Goal: Complete application form

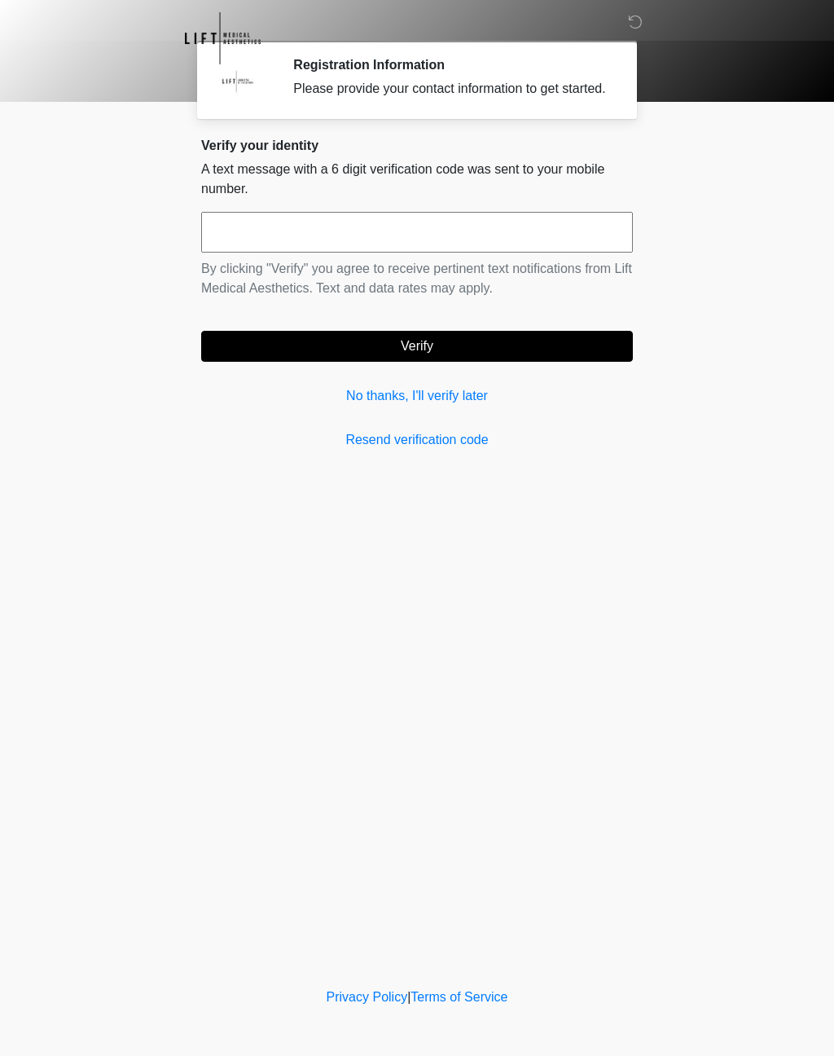
click at [293, 244] on input "text" at bounding box center [417, 232] width 432 height 41
type input "******"
click at [515, 362] on button "Verify" at bounding box center [417, 346] width 432 height 31
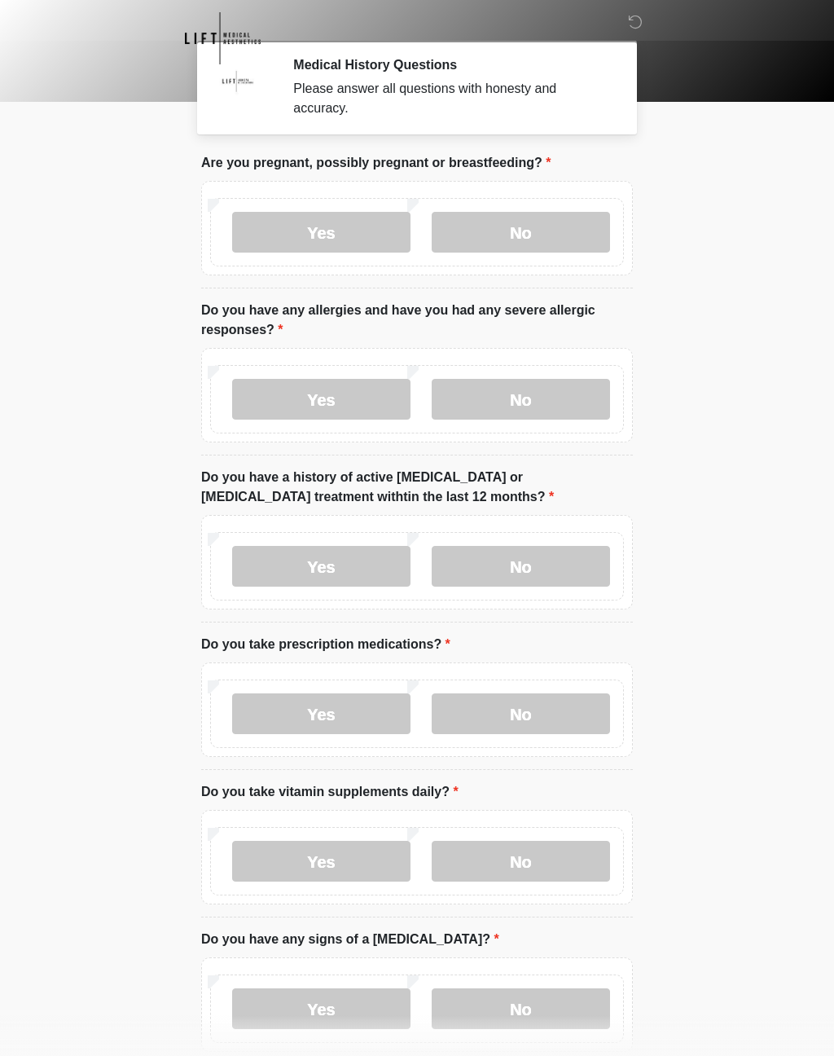
click at [556, 226] on label "No" at bounding box center [521, 232] width 178 height 41
click at [327, 398] on label "Yes" at bounding box center [321, 399] width 178 height 41
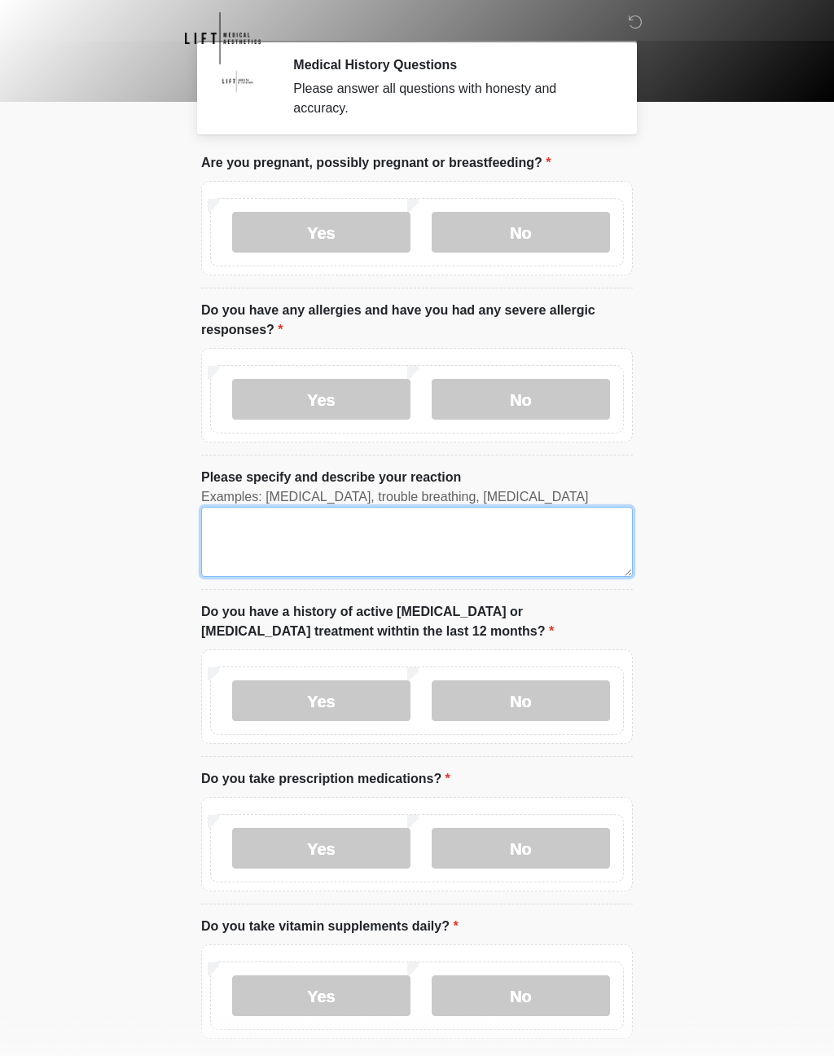
click at [272, 548] on textarea "Please specify and describe your reaction" at bounding box center [417, 542] width 432 height 70
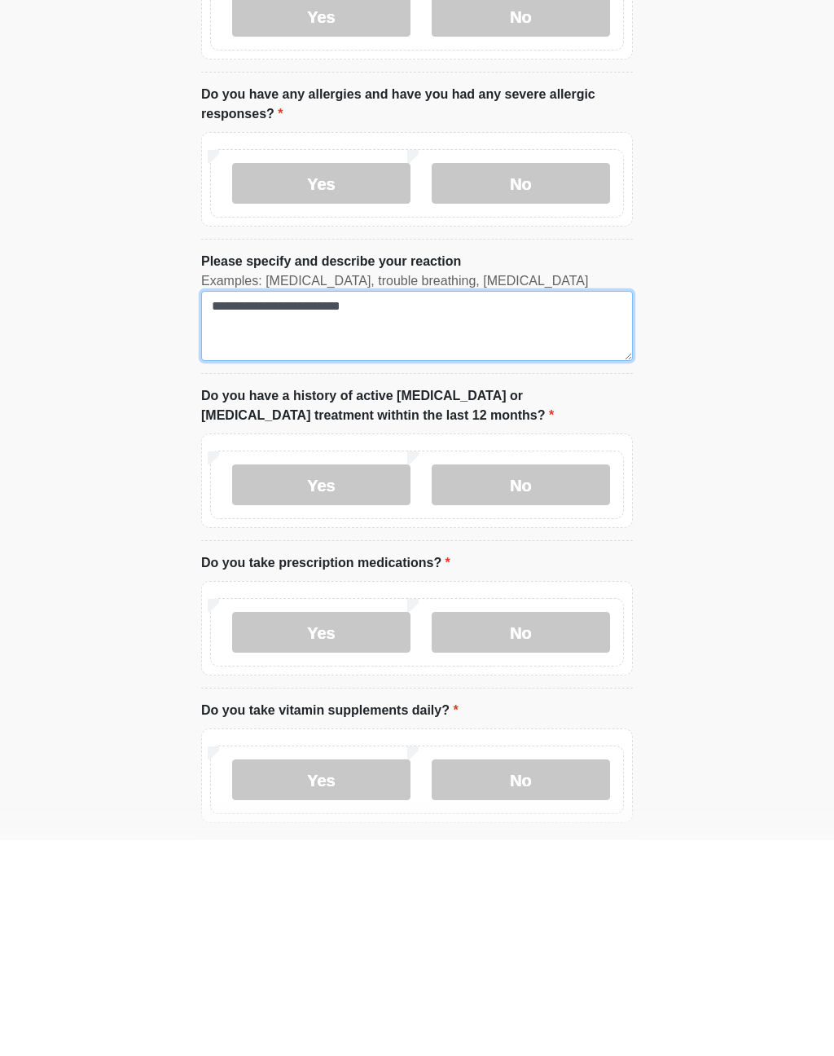
type textarea "**********"
click at [550, 680] on label "No" at bounding box center [521, 700] width 178 height 41
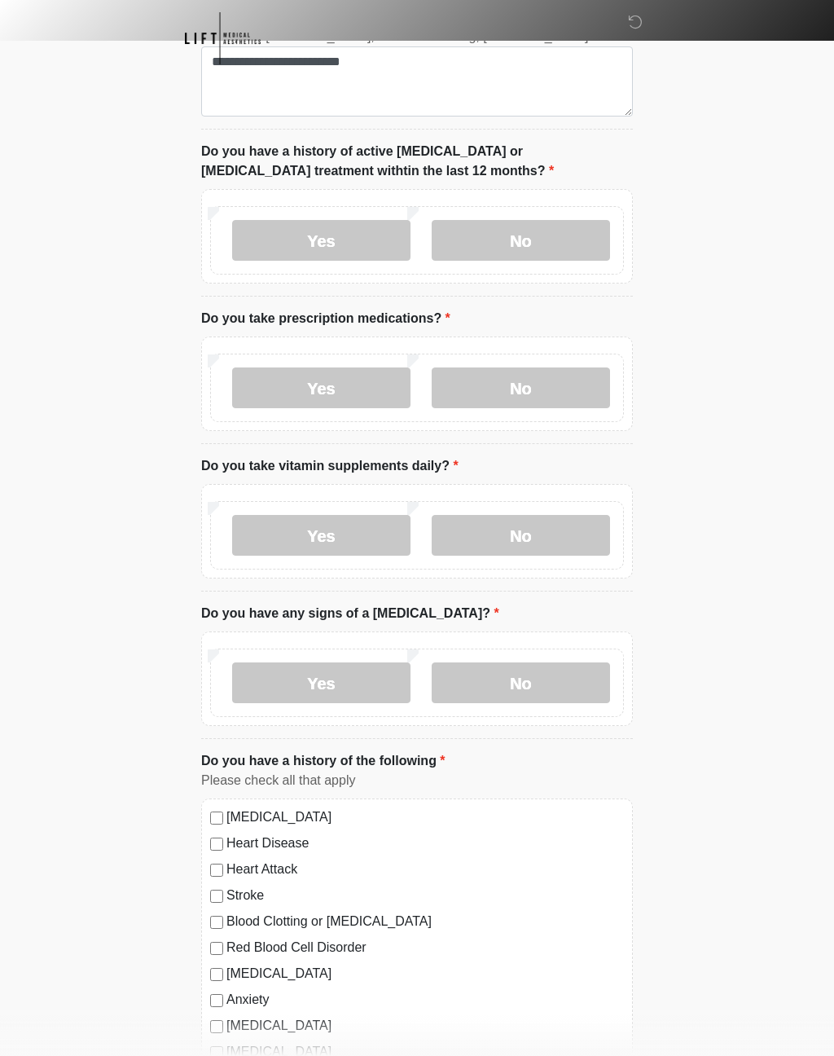
scroll to position [464, 0]
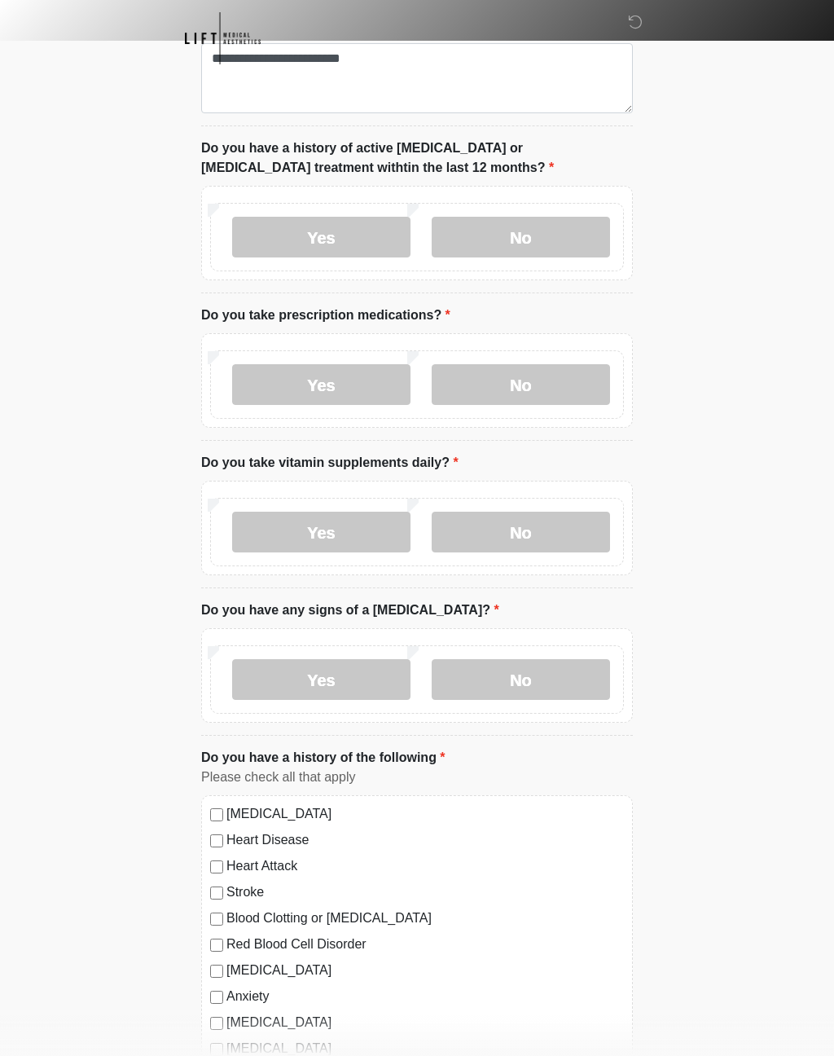
click at [356, 380] on label "Yes" at bounding box center [321, 384] width 178 height 41
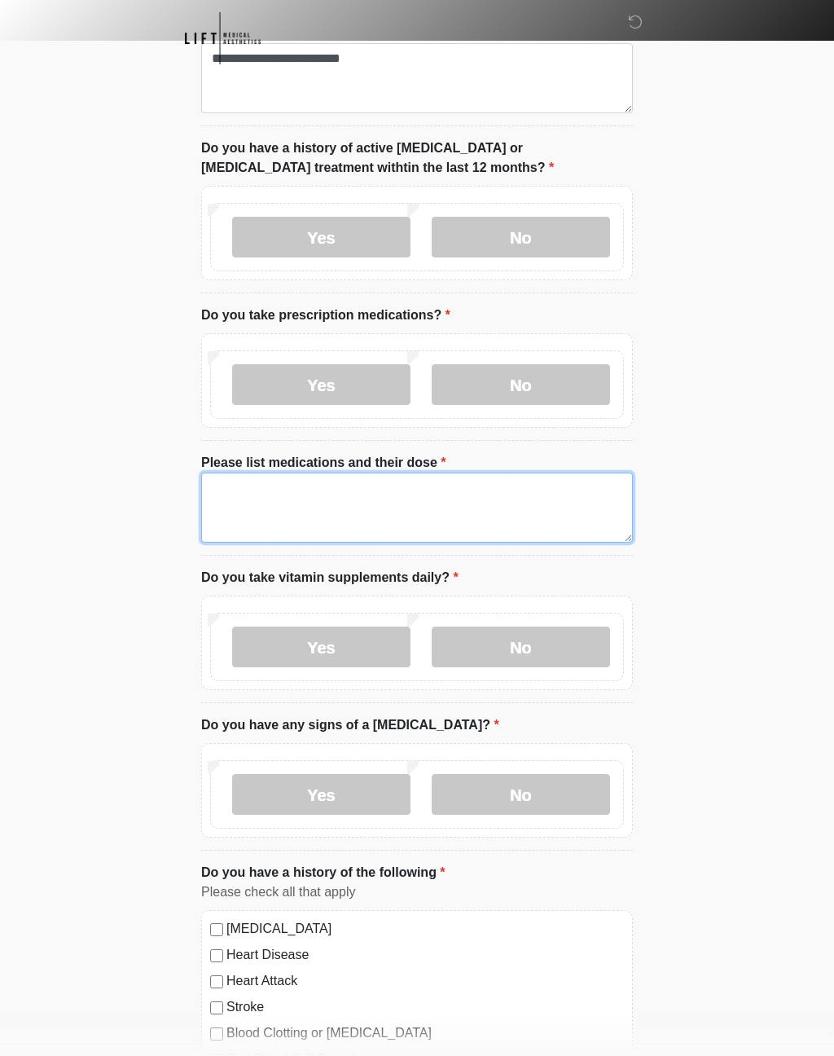
click at [292, 508] on textarea "Please list medications and their dose" at bounding box center [417, 507] width 432 height 70
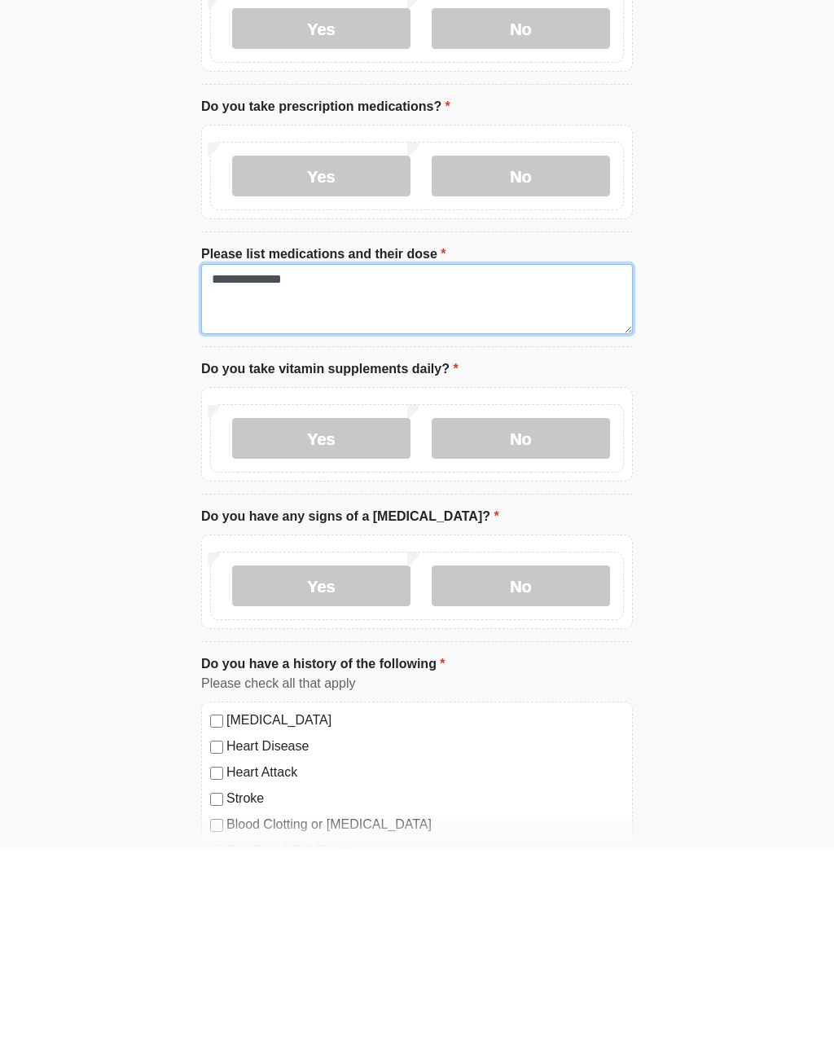
type textarea "**********"
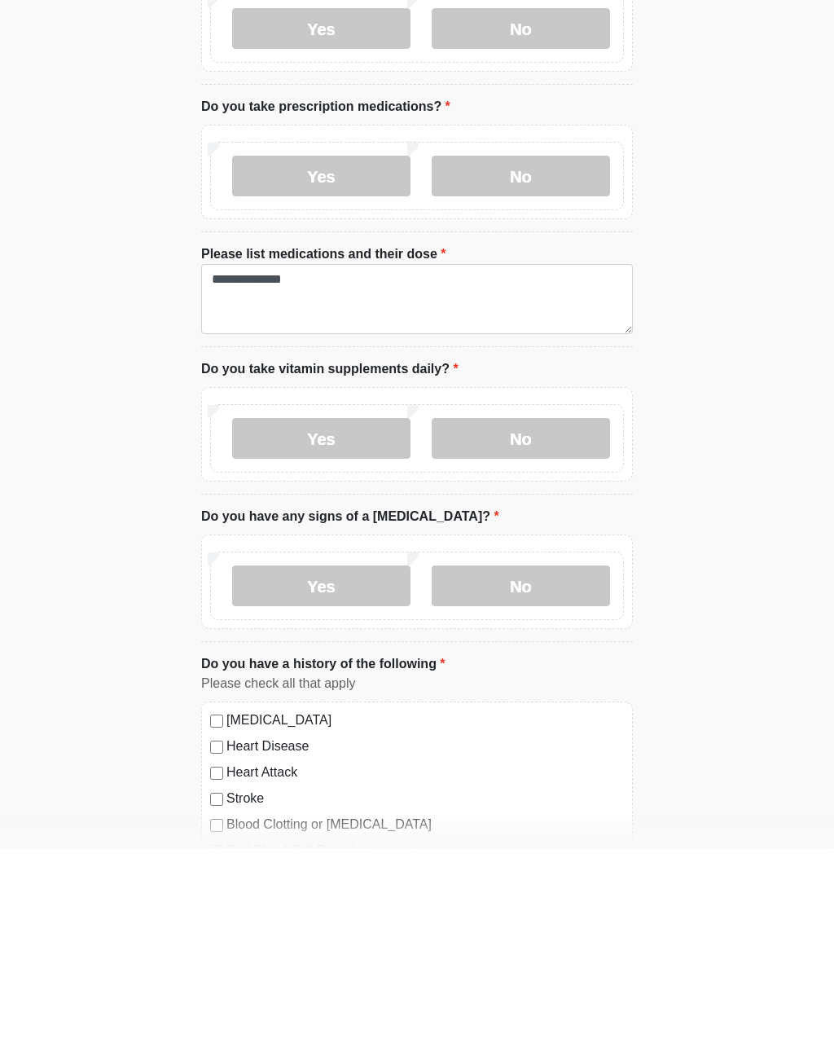
click at [353, 626] on label "Yes" at bounding box center [321, 646] width 178 height 41
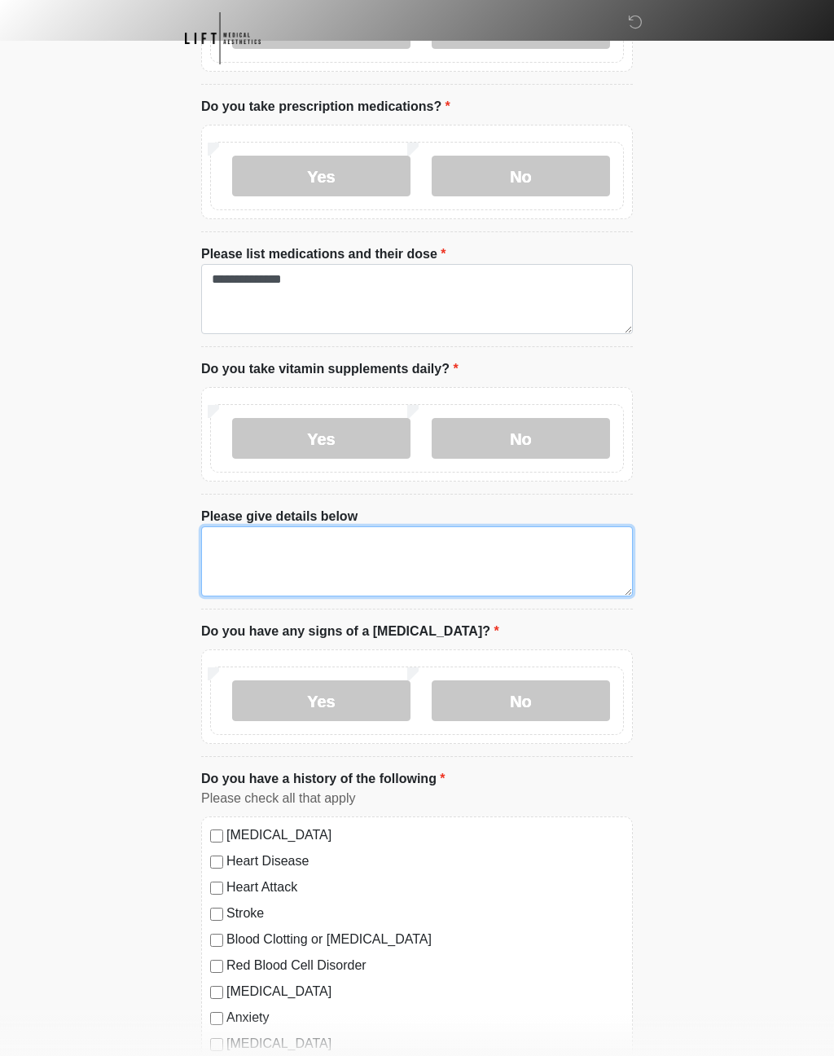
click at [352, 556] on textarea "Please give details below" at bounding box center [417, 561] width 432 height 70
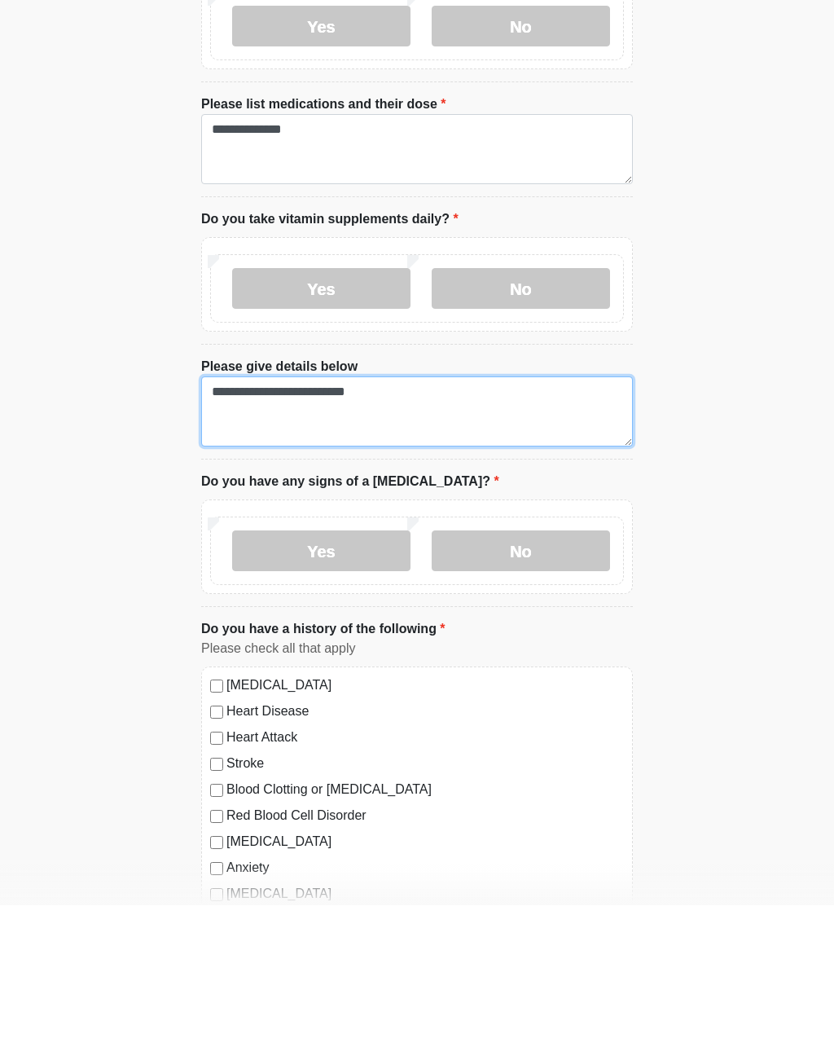
type textarea "**********"
click at [542, 681] on label "No" at bounding box center [521, 701] width 178 height 41
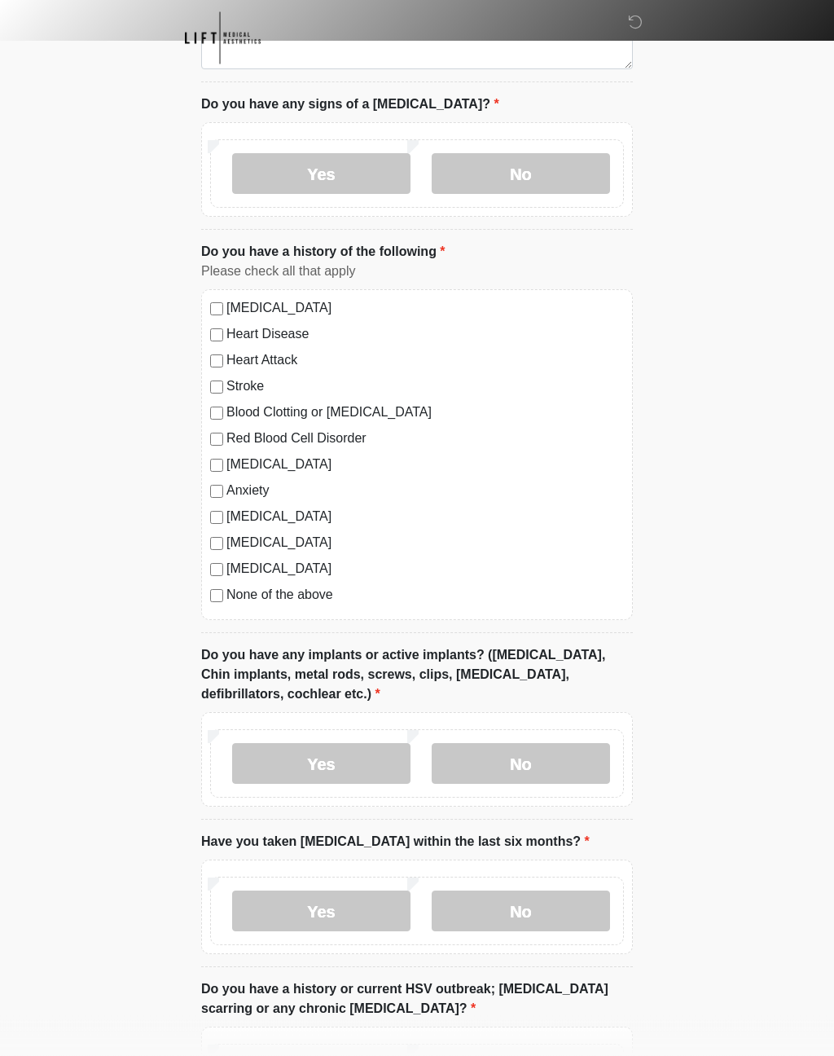
scroll to position [1200, 0]
click at [536, 764] on label "No" at bounding box center [521, 762] width 178 height 41
click at [554, 901] on label "No" at bounding box center [521, 910] width 178 height 41
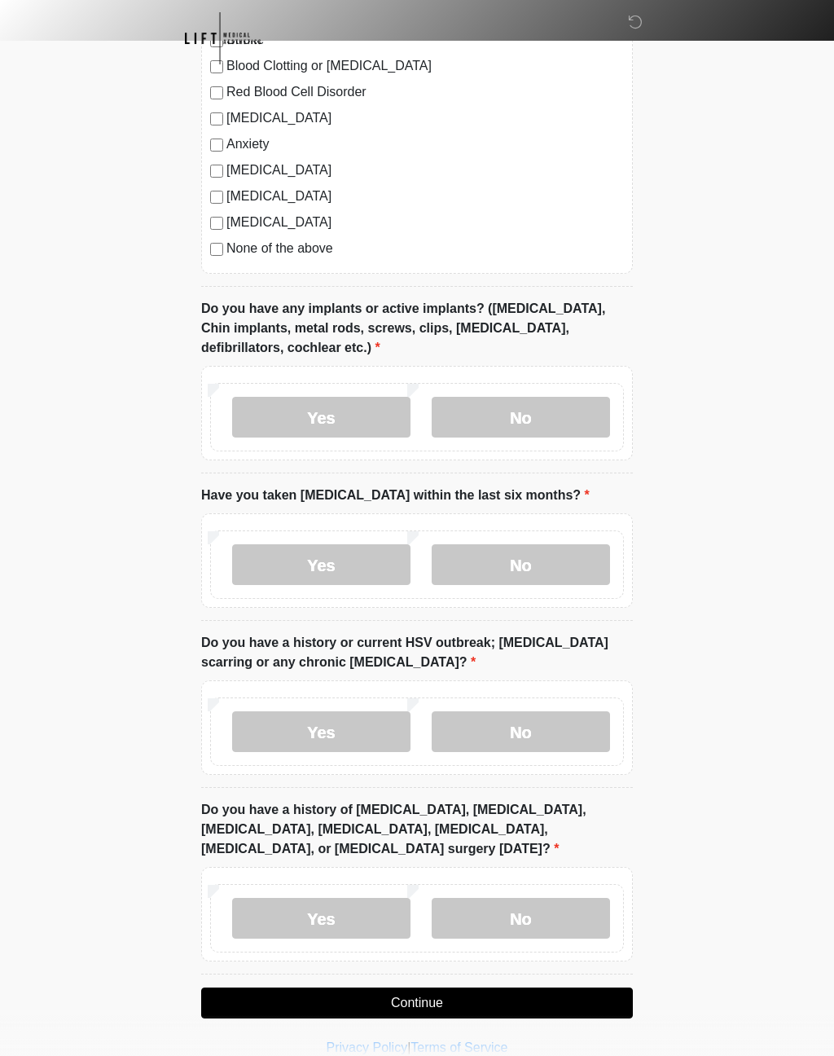
scroll to position [1565, 0]
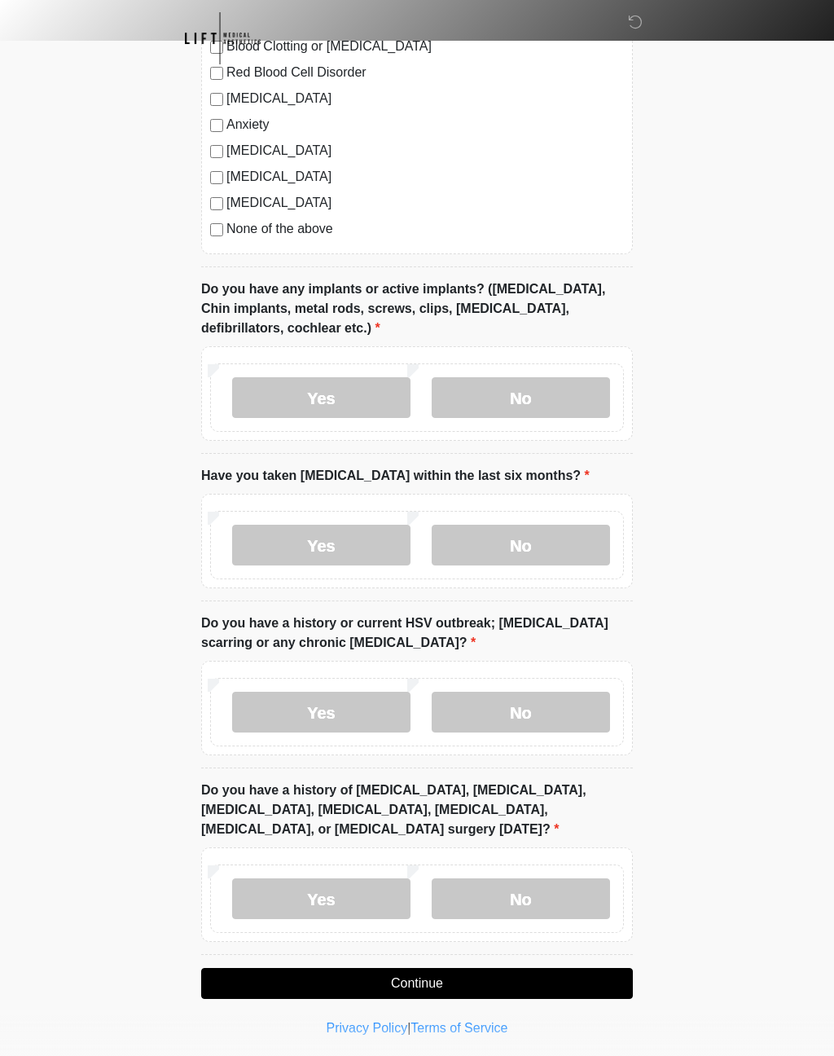
click at [534, 896] on label "No" at bounding box center [521, 898] width 178 height 41
click at [563, 710] on label "No" at bounding box center [521, 712] width 178 height 41
click at [570, 992] on button "Continue" at bounding box center [417, 983] width 432 height 31
click at [564, 984] on button "Continue" at bounding box center [417, 983] width 432 height 31
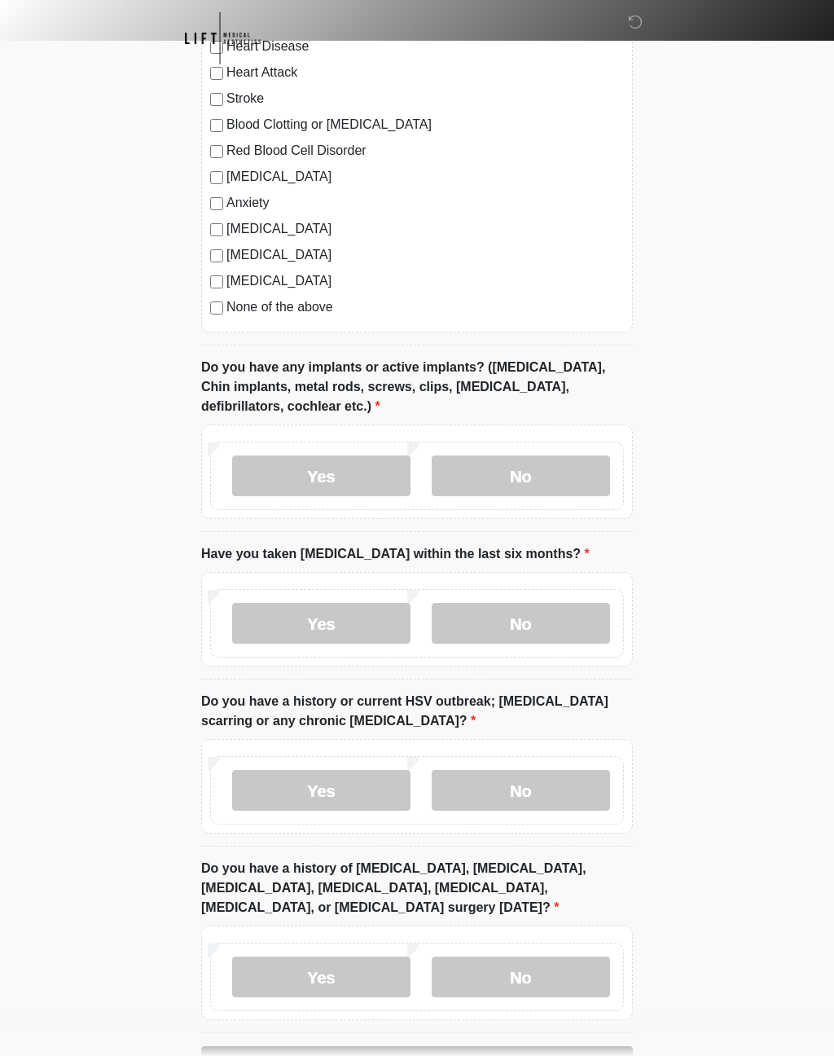
scroll to position [1510, 0]
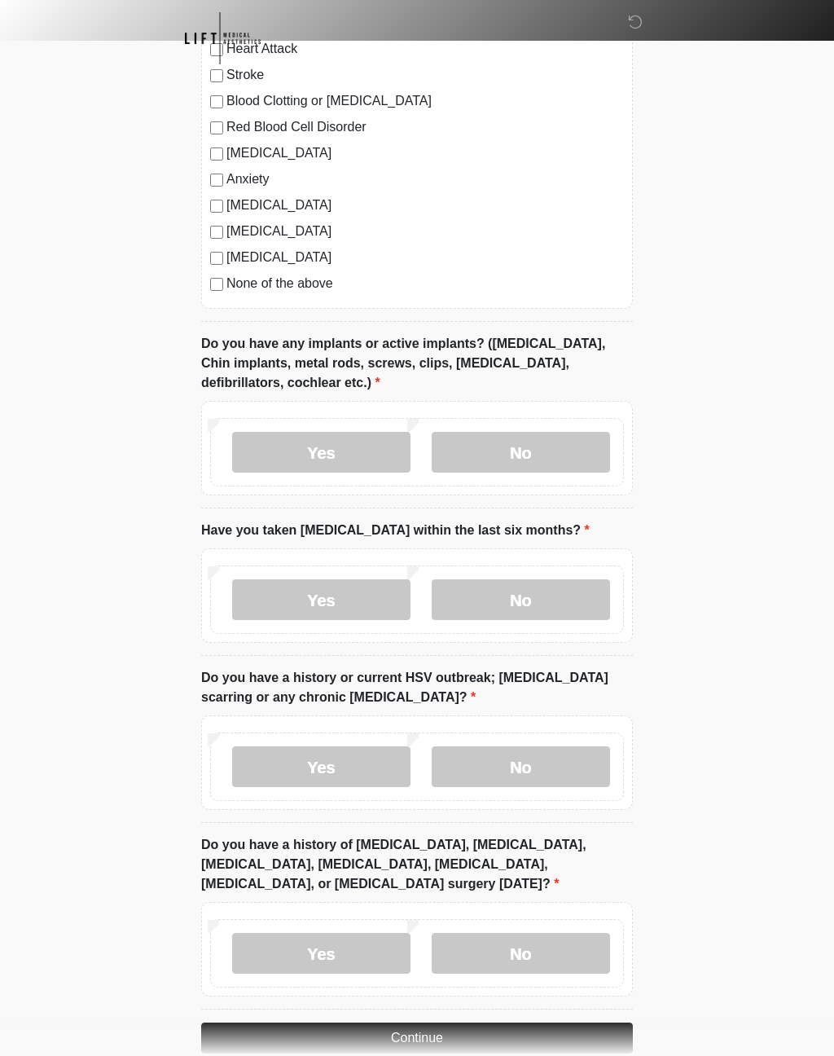
click at [562, 1036] on button "Continue" at bounding box center [417, 1037] width 432 height 31
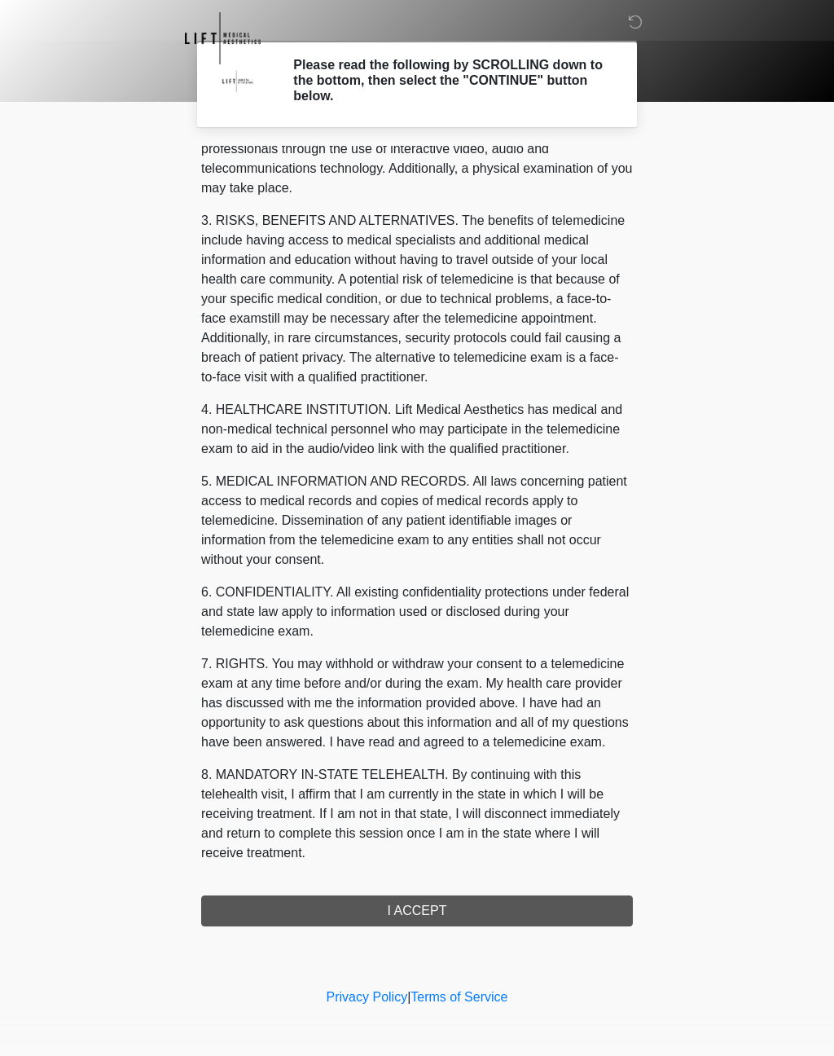
scroll to position [215, 0]
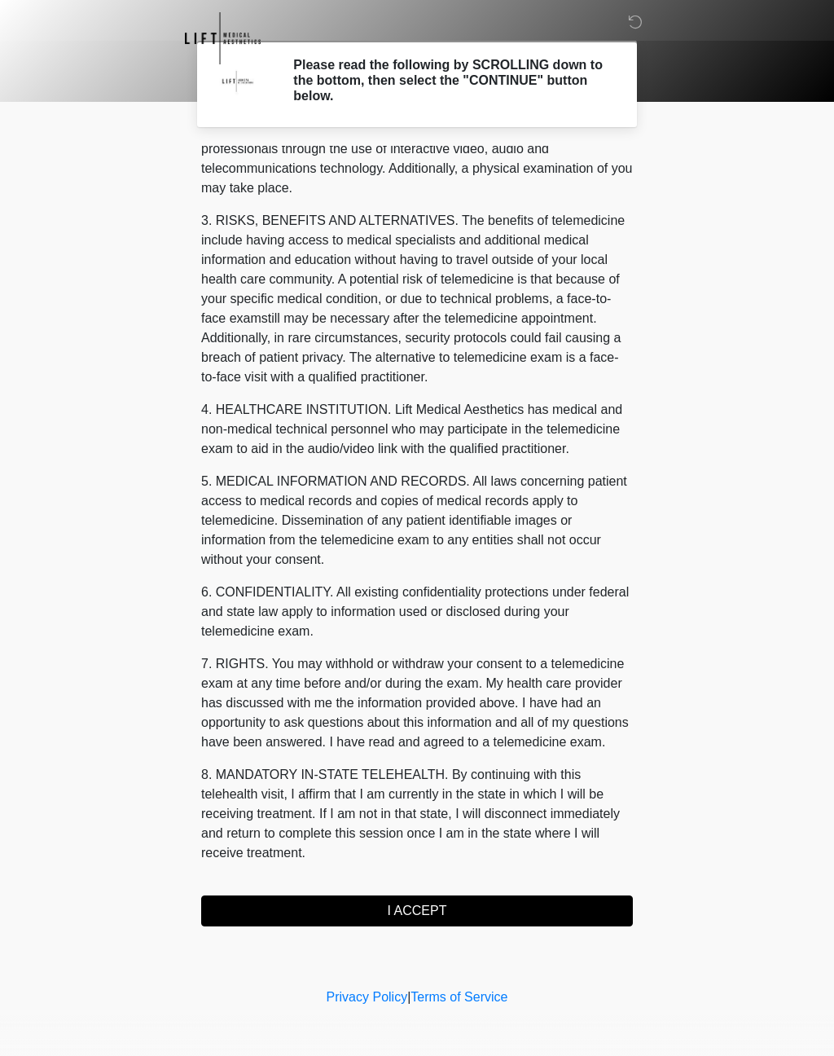
click at [555, 899] on button "I ACCEPT" at bounding box center [417, 910] width 432 height 31
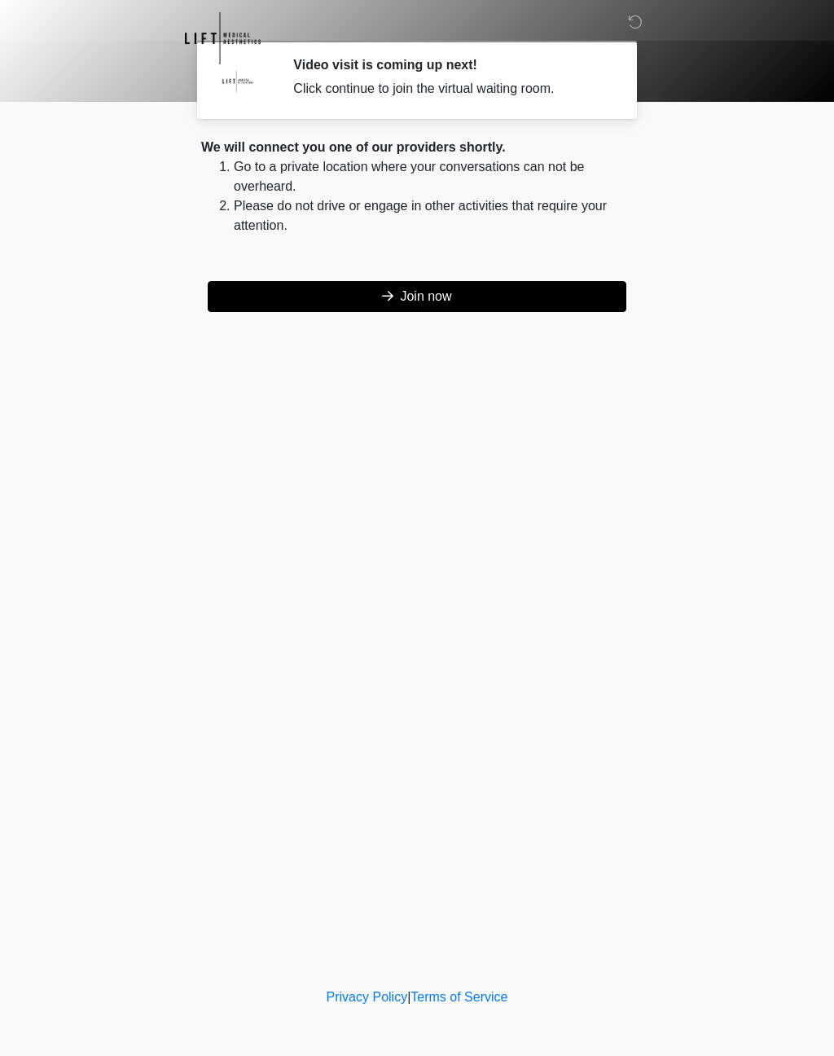
click at [495, 311] on button "Join now" at bounding box center [417, 296] width 419 height 31
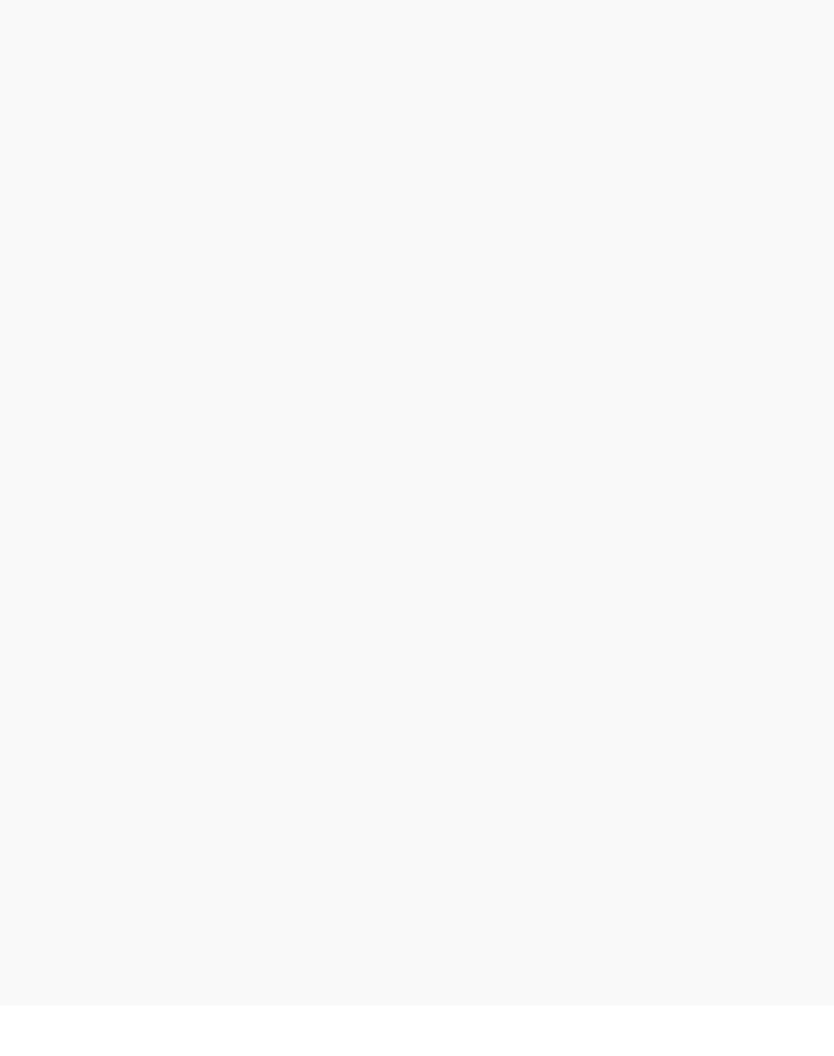
scroll to position [5, 0]
